Goal: Task Accomplishment & Management: Use online tool/utility

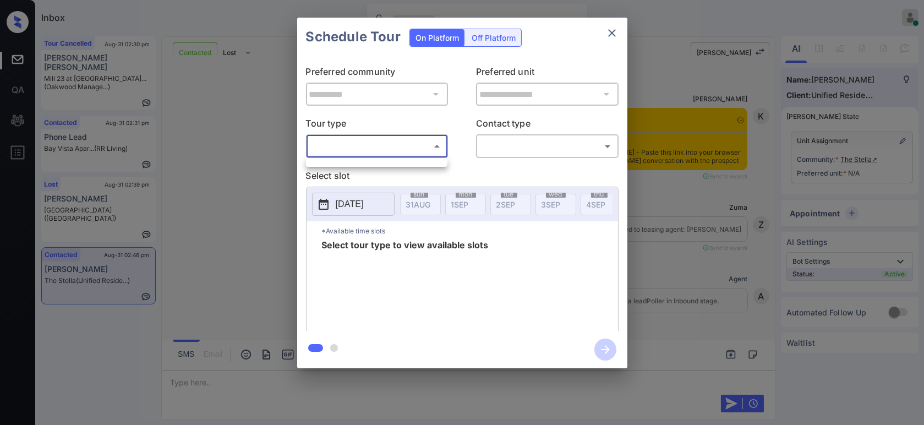
scroll to position [510, 0]
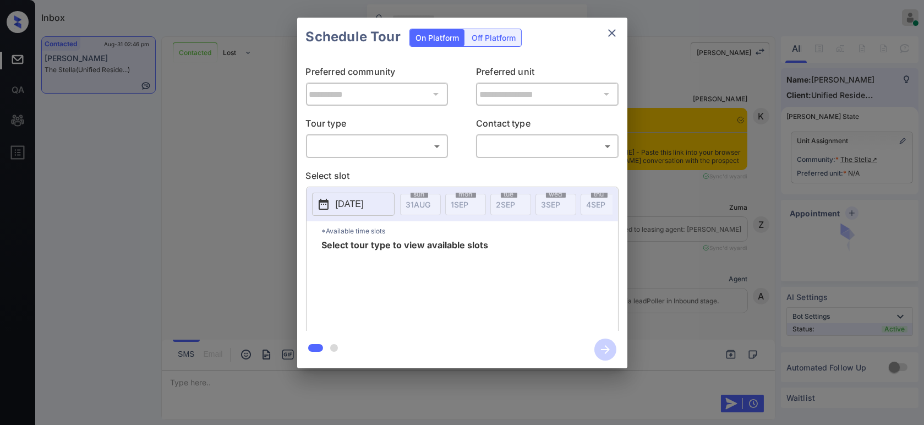
scroll to position [510, 0]
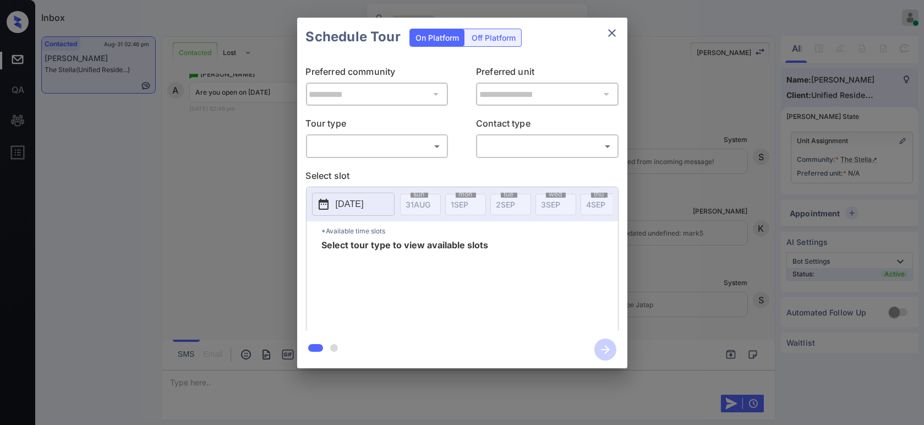
click at [381, 157] on div "​ ​" at bounding box center [377, 146] width 143 height 24
click at [380, 153] on body "Inbox Hope Jatap Online Set yourself offline Set yourself on break Profile Swit…" at bounding box center [462, 212] width 924 height 425
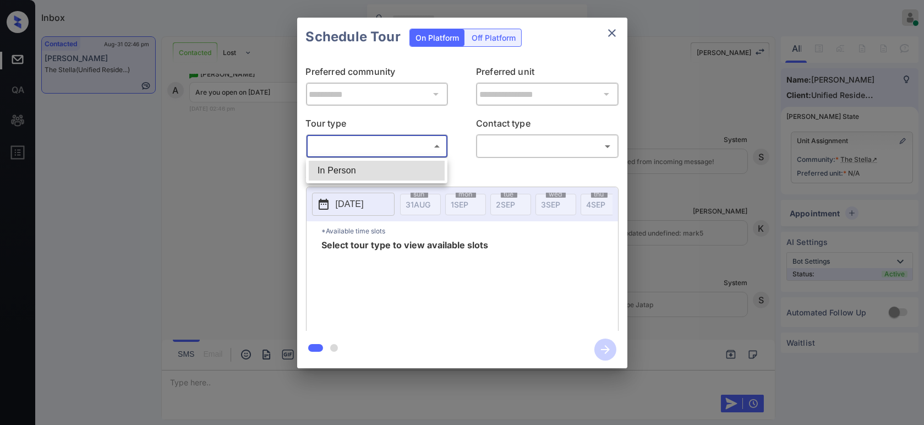
drag, startPoint x: 373, startPoint y: 166, endPoint x: 395, endPoint y: 159, distance: 23.7
click at [373, 166] on li "In Person" at bounding box center [377, 171] width 136 height 20
type input "********"
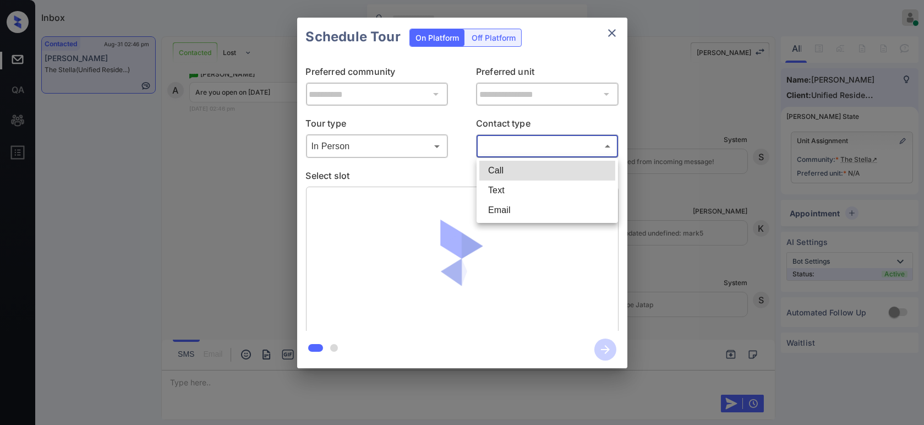
click at [536, 143] on body "Inbox Hope Jatap Online Set yourself offline Set yourself on break Profile Swit…" at bounding box center [462, 212] width 924 height 425
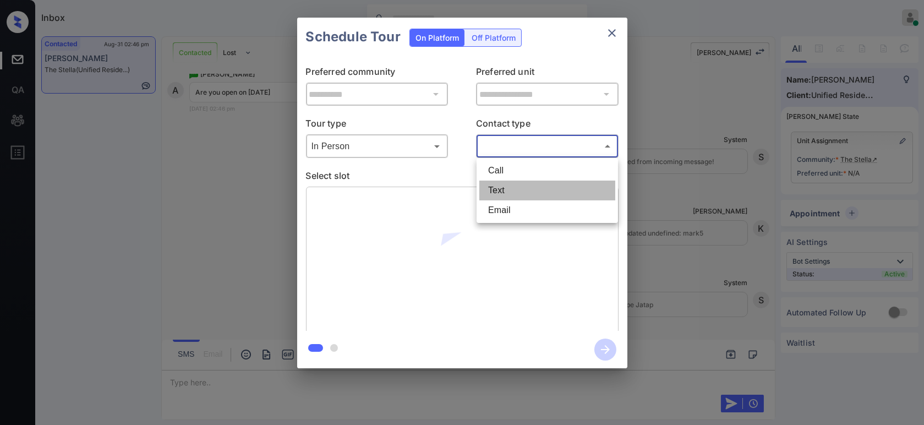
click at [524, 193] on li "Text" at bounding box center [548, 191] width 136 height 20
type input "****"
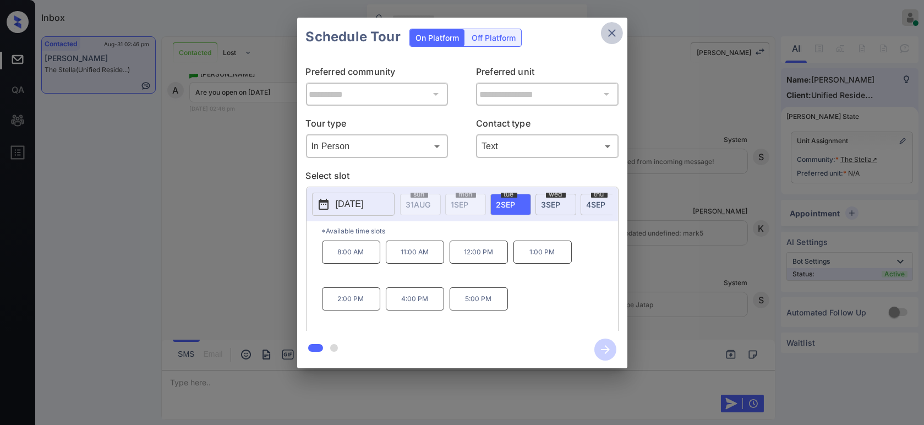
click at [609, 37] on icon "close" at bounding box center [612, 32] width 13 height 13
